Goal: Task Accomplishment & Management: Use online tool/utility

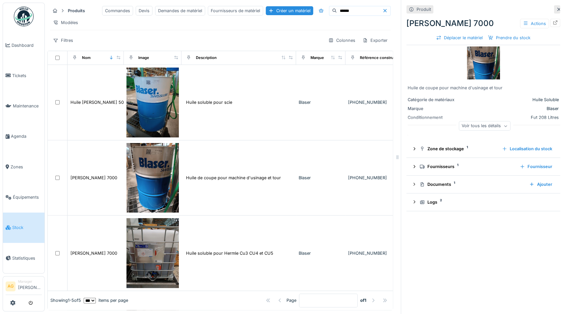
click at [21, 224] on span "Stock" at bounding box center [27, 227] width 30 height 6
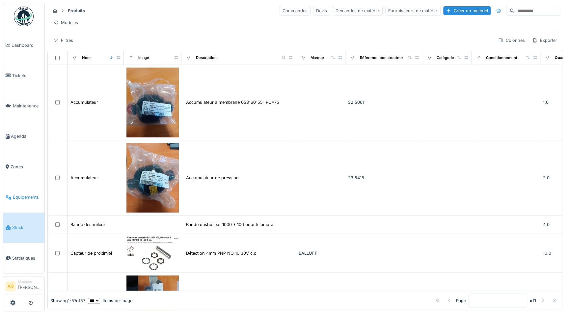
click at [29, 194] on span "Équipements" at bounding box center [27, 197] width 29 height 6
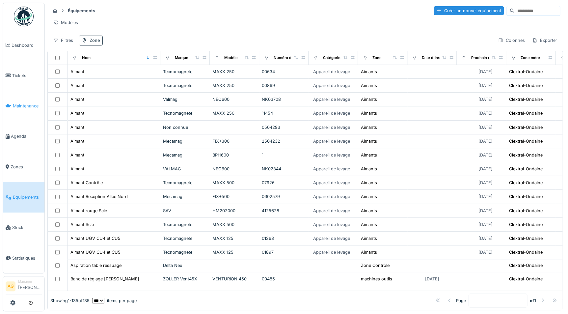
click at [16, 107] on link "Maintenance" at bounding box center [23, 106] width 41 height 30
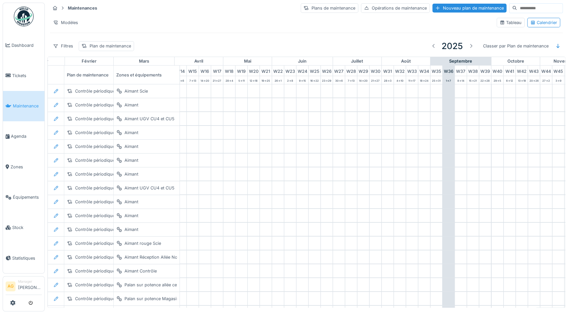
scroll to position [0, 274]
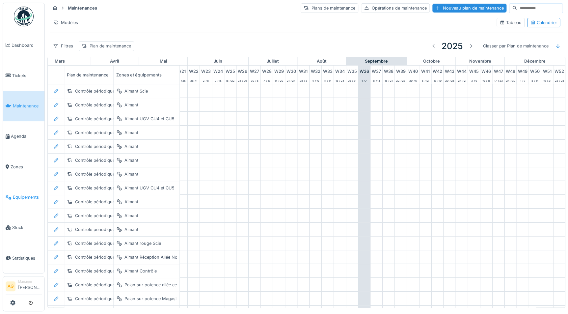
click at [17, 195] on span "Équipements" at bounding box center [27, 197] width 29 height 6
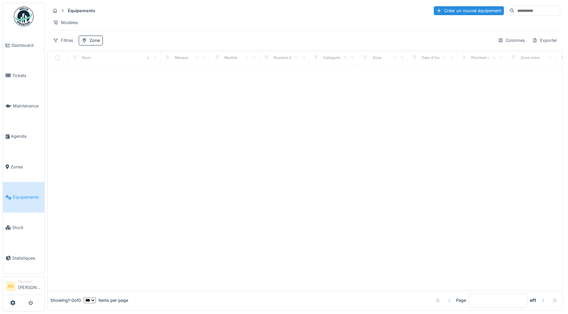
click at [514, 10] on input at bounding box center [536, 10] width 45 height 9
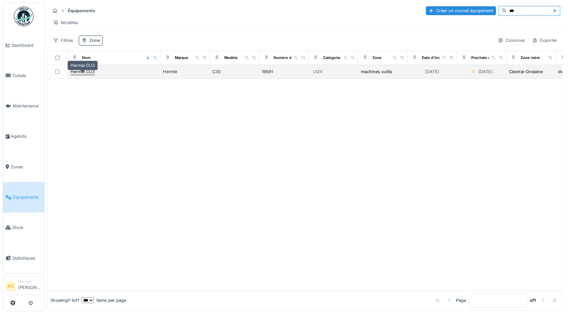
type input "***"
click at [89, 75] on div "Hermle CU3" at bounding box center [82, 71] width 24 height 6
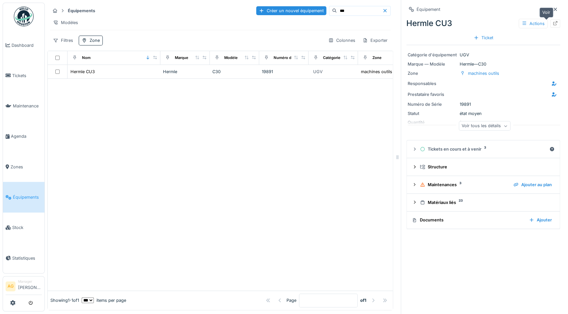
click at [552, 26] on div at bounding box center [554, 23] width 5 height 6
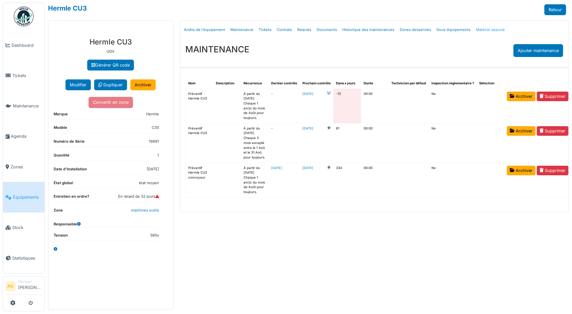
click at [482, 30] on link "Matériel associé" at bounding box center [491, 29] width 34 height 15
select select "***"
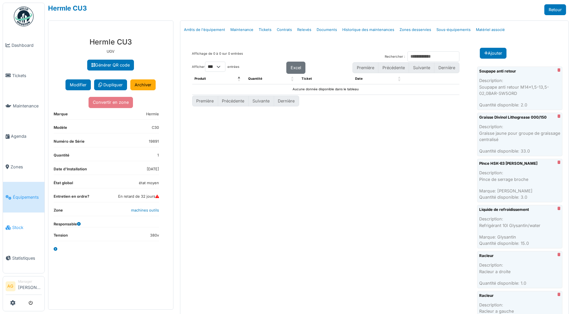
click at [17, 219] on link "Stock" at bounding box center [23, 227] width 41 height 30
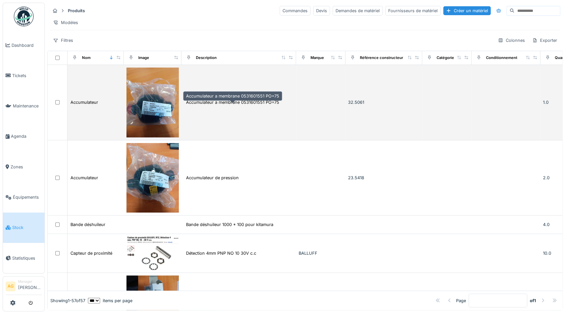
click at [227, 105] on div "Accumulateur a membrane 0531601551 PO=75" at bounding box center [232, 102] width 93 height 6
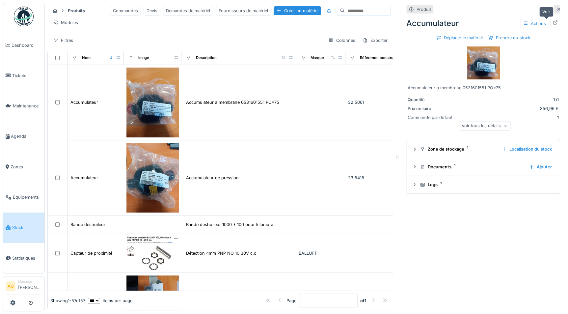
click at [552, 20] on icon at bounding box center [554, 22] width 5 height 4
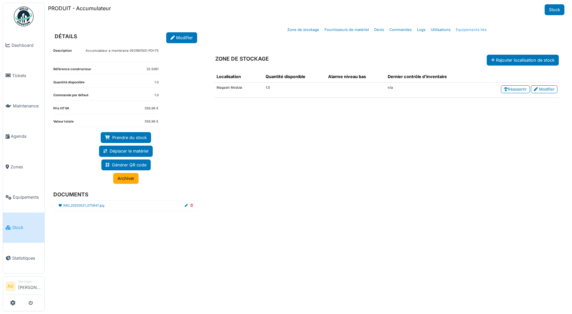
click at [467, 31] on link "Equipements liés" at bounding box center [471, 29] width 36 height 15
select select "***"
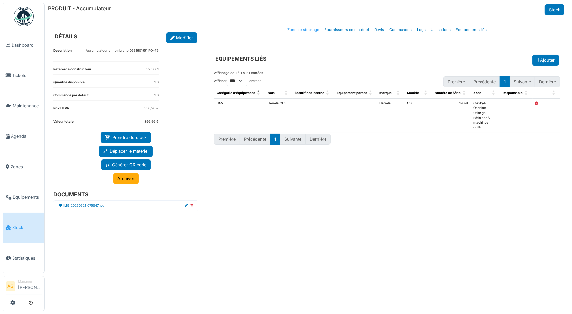
click at [306, 28] on link "Zone de stockage" at bounding box center [303, 29] width 37 height 15
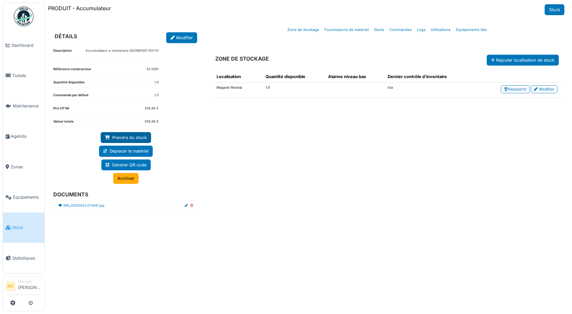
click at [129, 136] on link "Prendre du stock" at bounding box center [126, 137] width 50 height 11
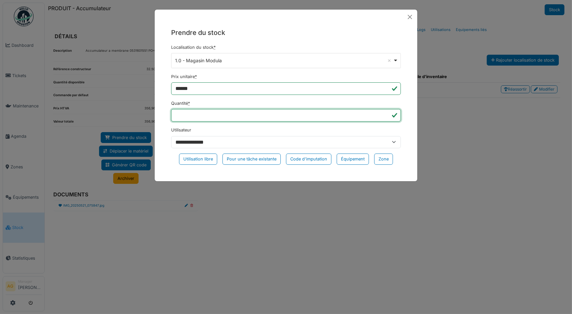
click at [180, 114] on input "*" at bounding box center [286, 115] width 230 height 13
type input "*"
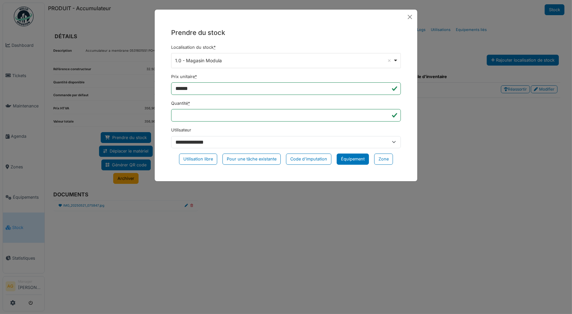
click at [354, 161] on div "Équipement" at bounding box center [353, 158] width 32 height 11
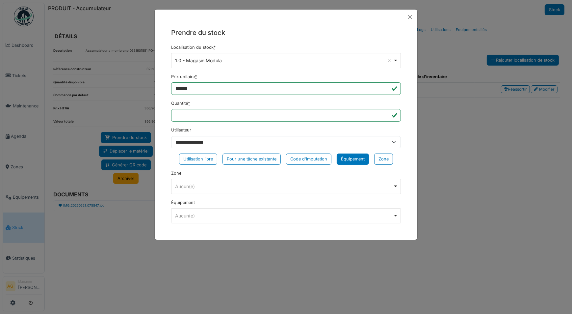
click at [248, 214] on div "Aucun(e) Remove item" at bounding box center [284, 215] width 218 height 7
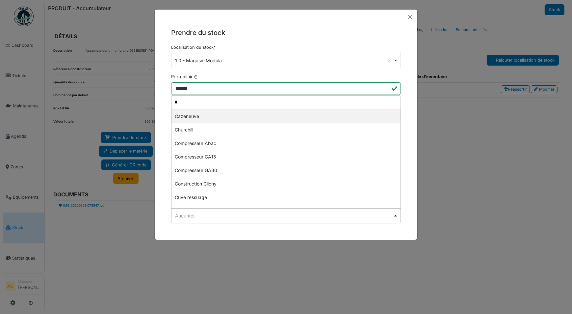
type input "**"
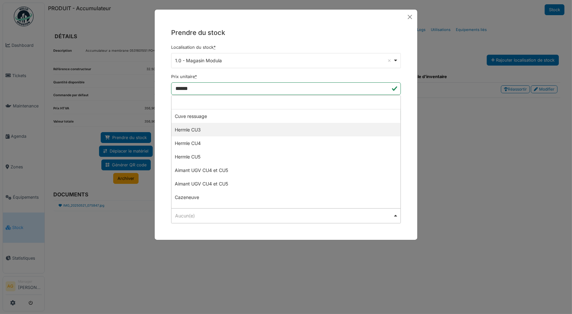
select select "******"
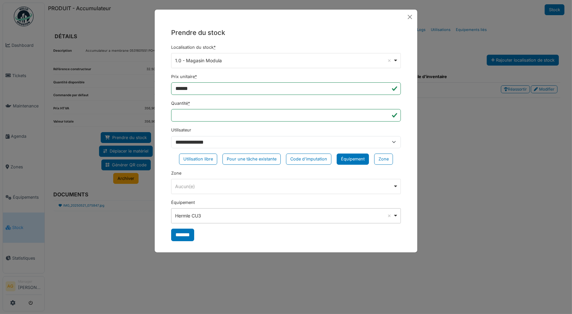
click at [209, 189] on div "Aucun(e) Remove item" at bounding box center [286, 186] width 224 height 10
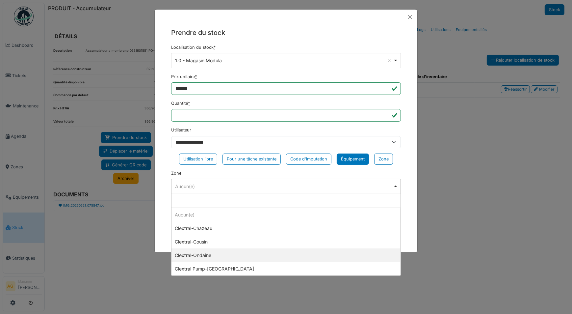
select select "*****"
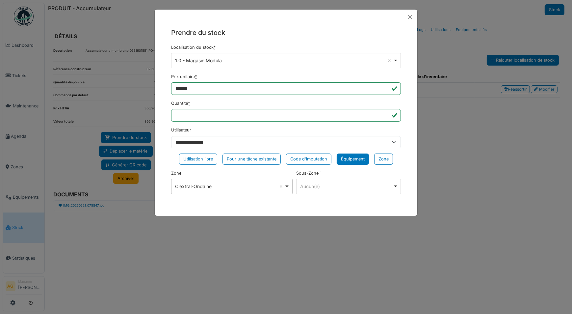
click at [336, 184] on div "Aucun(e) Remove item" at bounding box center [347, 186] width 92 height 7
drag, startPoint x: 332, startPoint y: 182, endPoint x: 331, endPoint y: 186, distance: 4.4
click at [332, 182] on div "Aucun(e) Remove item" at bounding box center [348, 186] width 99 height 10
click at [355, 159] on div "Équipement" at bounding box center [353, 158] width 32 height 11
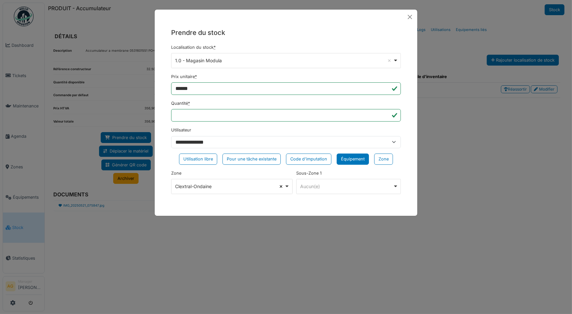
select select
click at [340, 187] on div "Aucun(e) Remove item" at bounding box center [284, 186] width 218 height 7
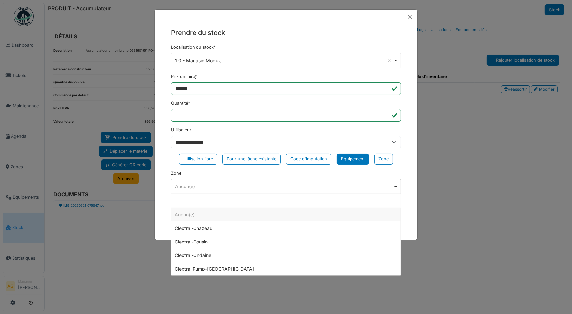
click at [287, 171] on div "Zone ******** Aucun(e) Remove item Aucun(e) Clextral-Chazeau Clextral-Cousin Cl…" at bounding box center [286, 182] width 230 height 24
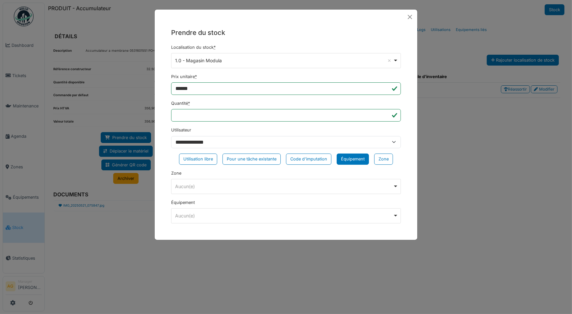
click at [270, 218] on div "Aucun(e) Remove item" at bounding box center [284, 215] width 218 height 7
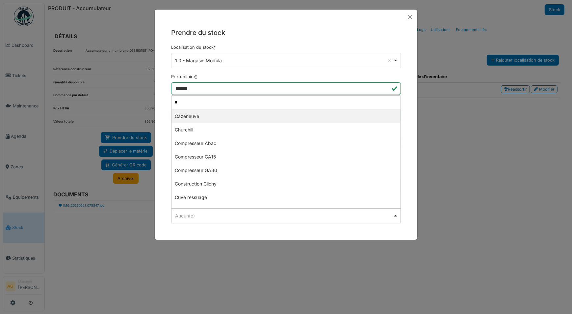
type input "**"
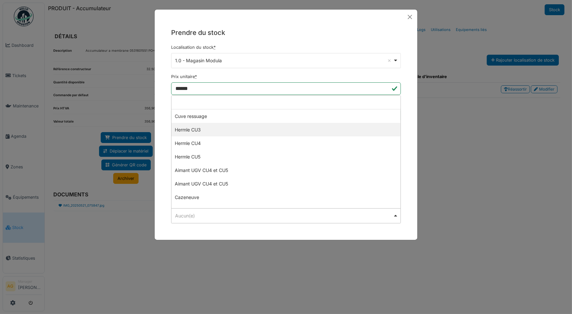
select select "******"
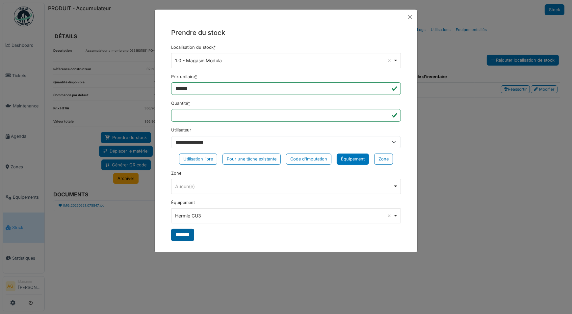
click at [191, 234] on input "*******" at bounding box center [182, 234] width 23 height 13
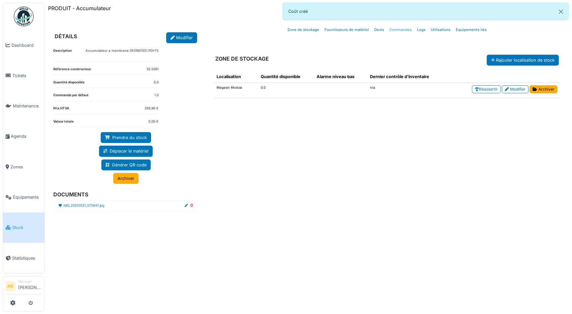
click at [396, 30] on link "Commandes" at bounding box center [401, 29] width 28 height 15
select select "***"
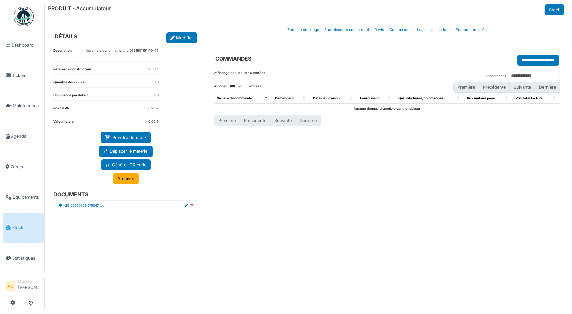
click at [417, 28] on link "Logs" at bounding box center [421, 29] width 14 height 15
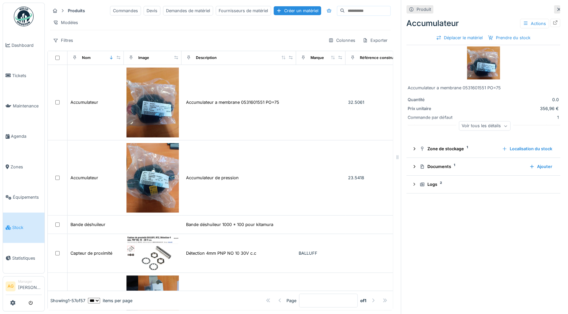
click at [554, 8] on div at bounding box center [557, 9] width 6 height 8
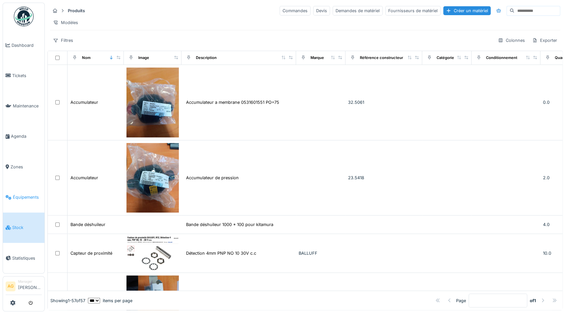
click at [23, 195] on span "Équipements" at bounding box center [27, 197] width 29 height 6
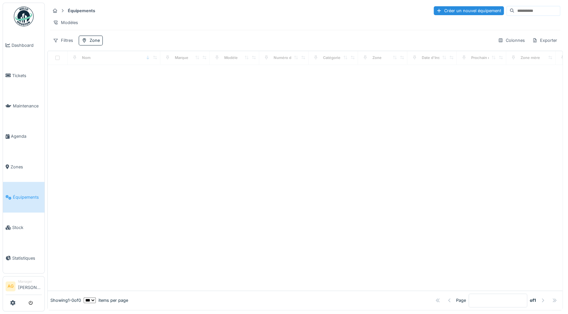
click at [523, 10] on input at bounding box center [536, 10] width 45 height 9
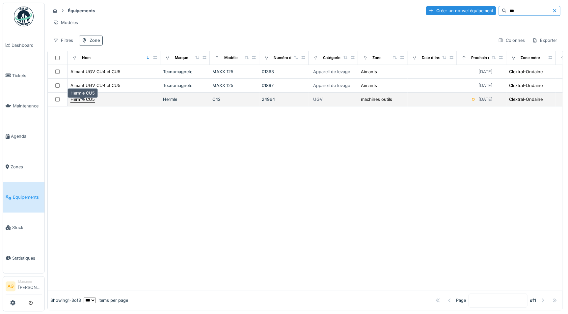
type input "***"
click at [85, 102] on div "Hermle CU5" at bounding box center [82, 99] width 24 height 6
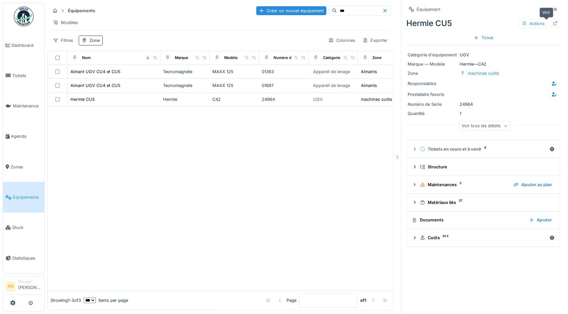
click at [552, 24] on icon at bounding box center [554, 23] width 5 height 4
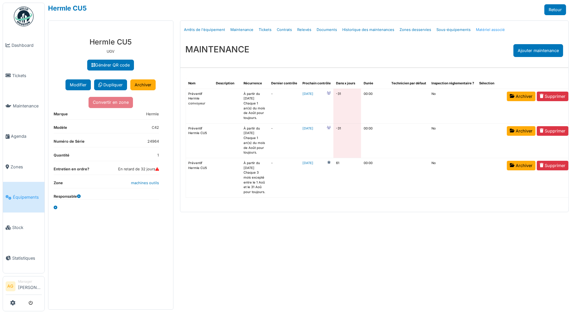
click at [476, 27] on link "Matériel associé" at bounding box center [491, 29] width 34 height 15
select select "***"
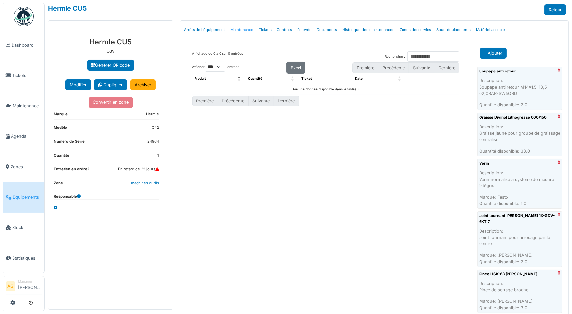
click at [228, 28] on link "Maintenance" at bounding box center [242, 29] width 28 height 15
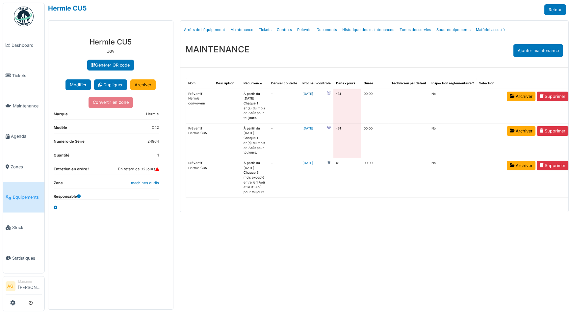
click at [304, 93] on link "2025-08-01" at bounding box center [307, 94] width 11 height 5
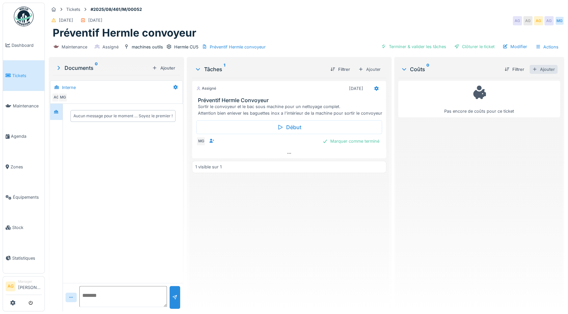
click at [533, 69] on div "Ajouter" at bounding box center [543, 69] width 28 height 9
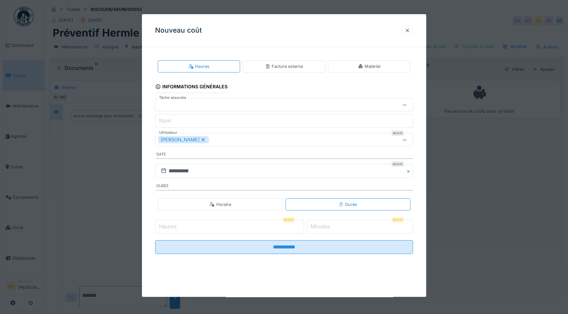
click at [349, 68] on div "Matériel" at bounding box center [369, 66] width 82 height 12
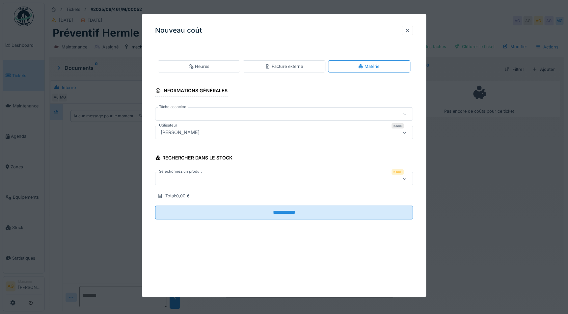
click at [406, 179] on icon at bounding box center [405, 179] width 4 height 2
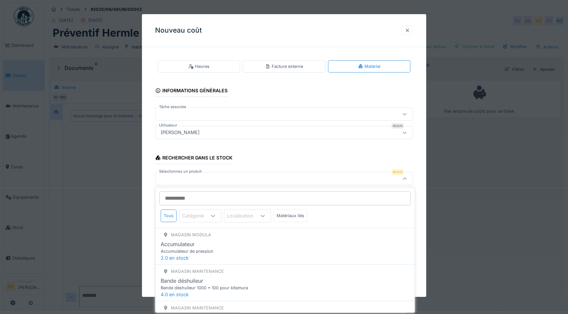
click at [410, 31] on div at bounding box center [407, 30] width 5 height 6
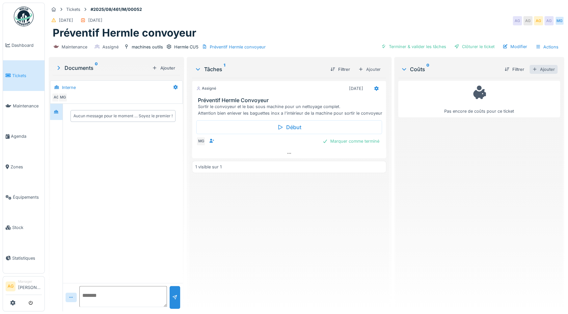
click at [540, 69] on div "Ajouter" at bounding box center [543, 69] width 28 height 9
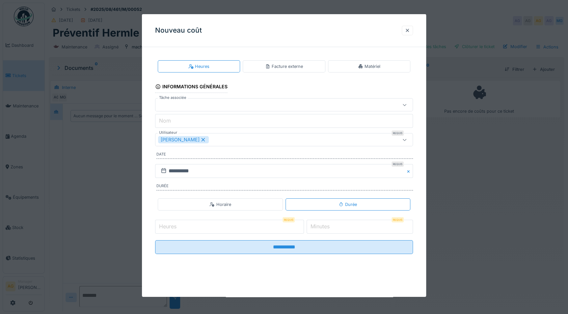
scroll to position [4, 0]
click at [358, 69] on div "Matériel" at bounding box center [369, 66] width 82 height 12
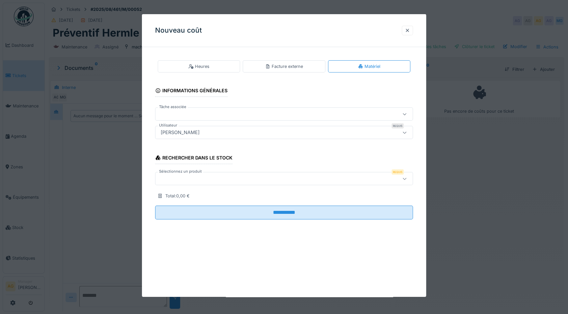
click at [402, 115] on div at bounding box center [405, 114] width 16 height 13
click at [407, 180] on icon at bounding box center [404, 178] width 5 height 4
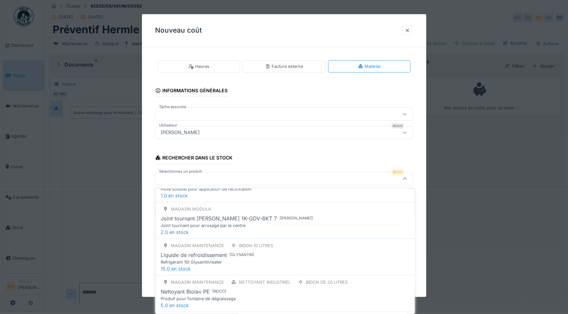
scroll to position [658, 0]
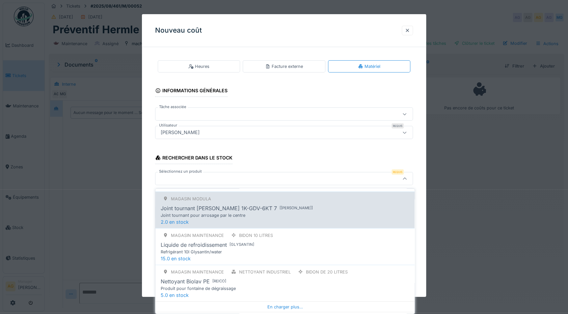
click at [223, 212] on div "Joint tournant pour arrosage par le centre" at bounding box center [274, 215] width 227 height 6
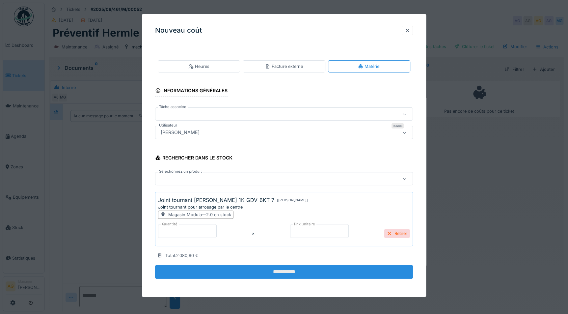
click at [288, 272] on input "**********" at bounding box center [284, 272] width 258 height 14
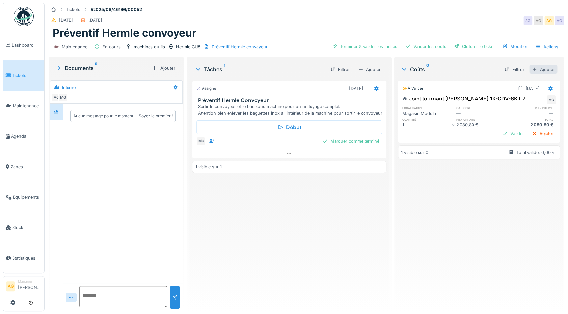
click at [534, 65] on div "Ajouter" at bounding box center [543, 69] width 28 height 9
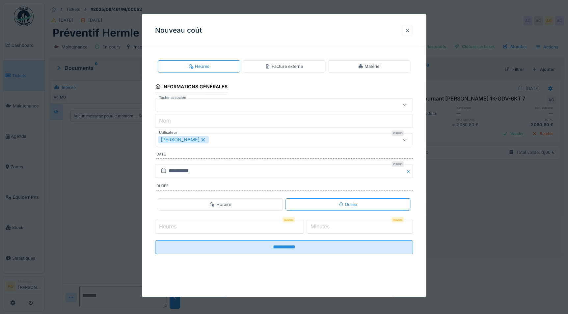
click at [388, 66] on div "Matériel" at bounding box center [369, 66] width 82 height 12
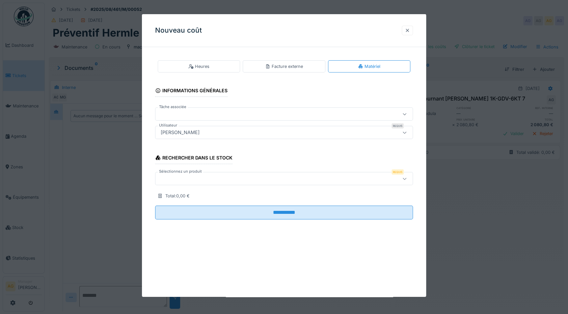
click at [408, 31] on div at bounding box center [407, 30] width 5 height 6
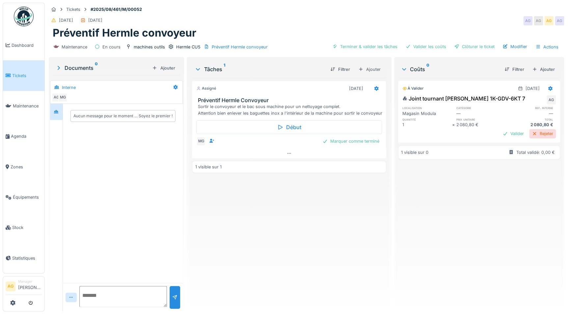
click at [530, 129] on div "Rejeter" at bounding box center [542, 133] width 27 height 9
click at [19, 129] on link "Agenda" at bounding box center [23, 136] width 41 height 30
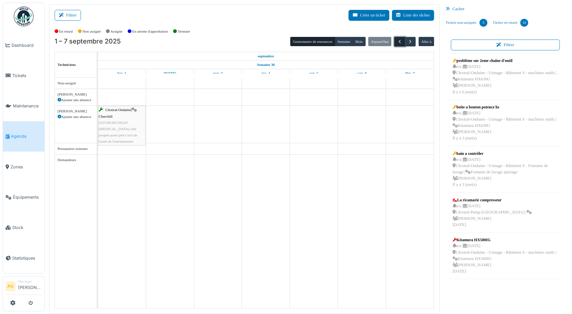
click at [400, 40] on span "button" at bounding box center [400, 42] width 6 height 6
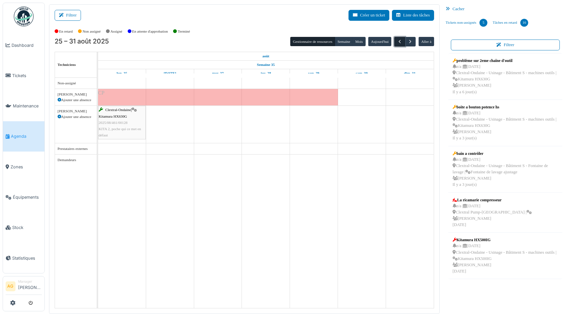
click at [400, 40] on span "button" at bounding box center [400, 42] width 6 height 6
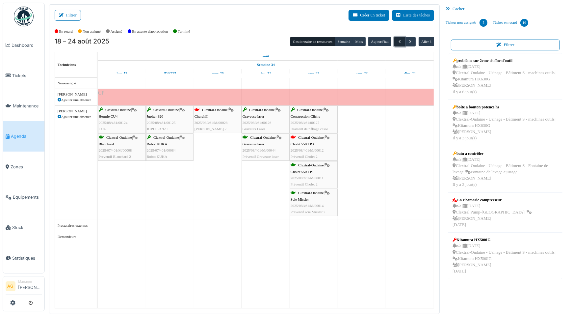
click at [399, 41] on span "button" at bounding box center [400, 42] width 6 height 6
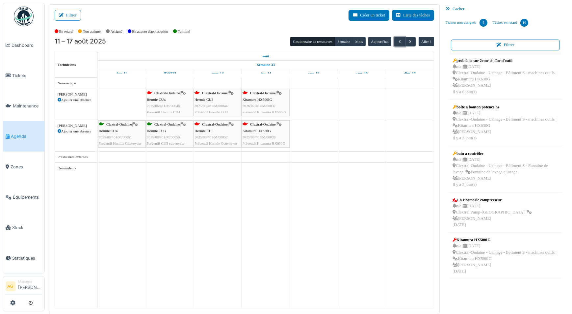
drag, startPoint x: 119, startPoint y: 99, endPoint x: 203, endPoint y: 129, distance: 89.6
click at [203, 129] on tbody "Clextral-Ondaine | Hermle CU5 2025/08/461/M/00052 Préventif Hermle Convoyeur Cl…" at bounding box center [266, 126] width 336 height 96
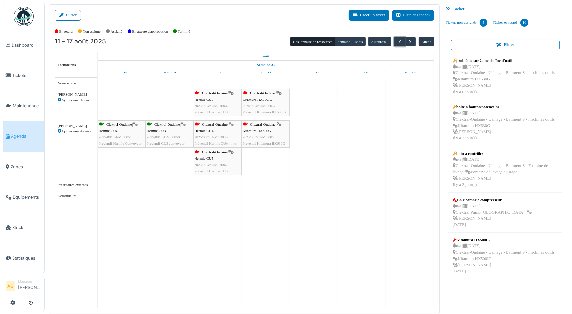
drag, startPoint x: 170, startPoint y: 100, endPoint x: 209, endPoint y: 144, distance: 58.3
click at [209, 144] on tbody "Clextral-Ondaine | Hermle CU4 2025/08/461/M/00046 Préventif Hermle CU4 Clextral…" at bounding box center [266, 139] width 336 height 123
drag, startPoint x: 207, startPoint y: 99, endPoint x: 220, endPoint y: 150, distance: 52.1
click at [220, 150] on tbody "Clextral-Ondaine | Hermle CU3 2025/08/461/M/00044 Préventif Hermle CU3 Clextral…" at bounding box center [266, 153] width 336 height 151
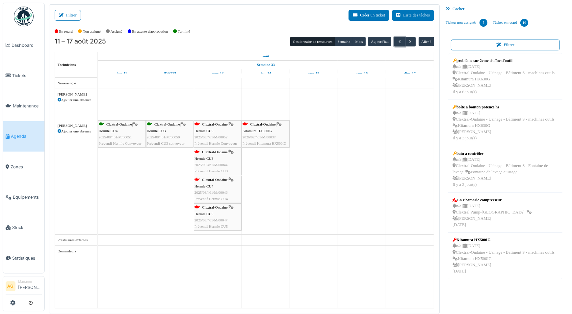
drag, startPoint x: 253, startPoint y: 102, endPoint x: 255, endPoint y: 161, distance: 59.6
click at [255, 161] on div "Clextral-Ondaine | Kitamura HX500IG 2026/02/461/M/00037 Préventif Kitamura HX50…" at bounding box center [266, 193] width 336 height 230
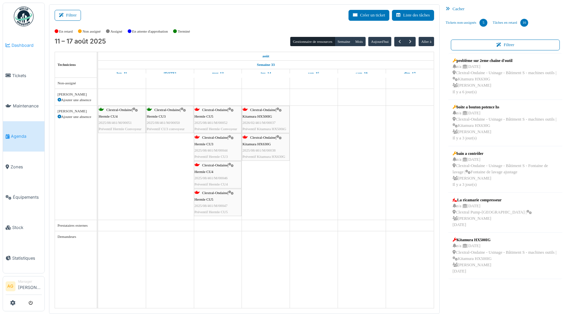
click at [16, 49] on link "Dashboard" at bounding box center [23, 45] width 41 height 30
